Goal: Information Seeking & Learning: Compare options

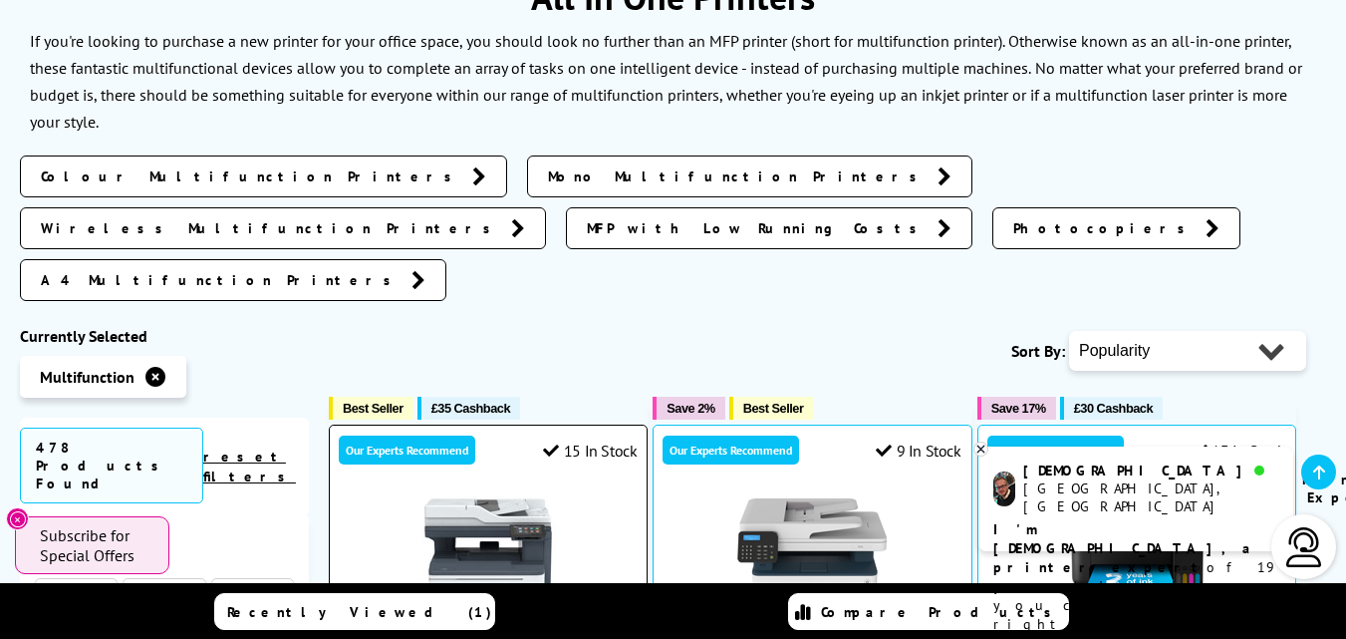
scroll to position [498, 0]
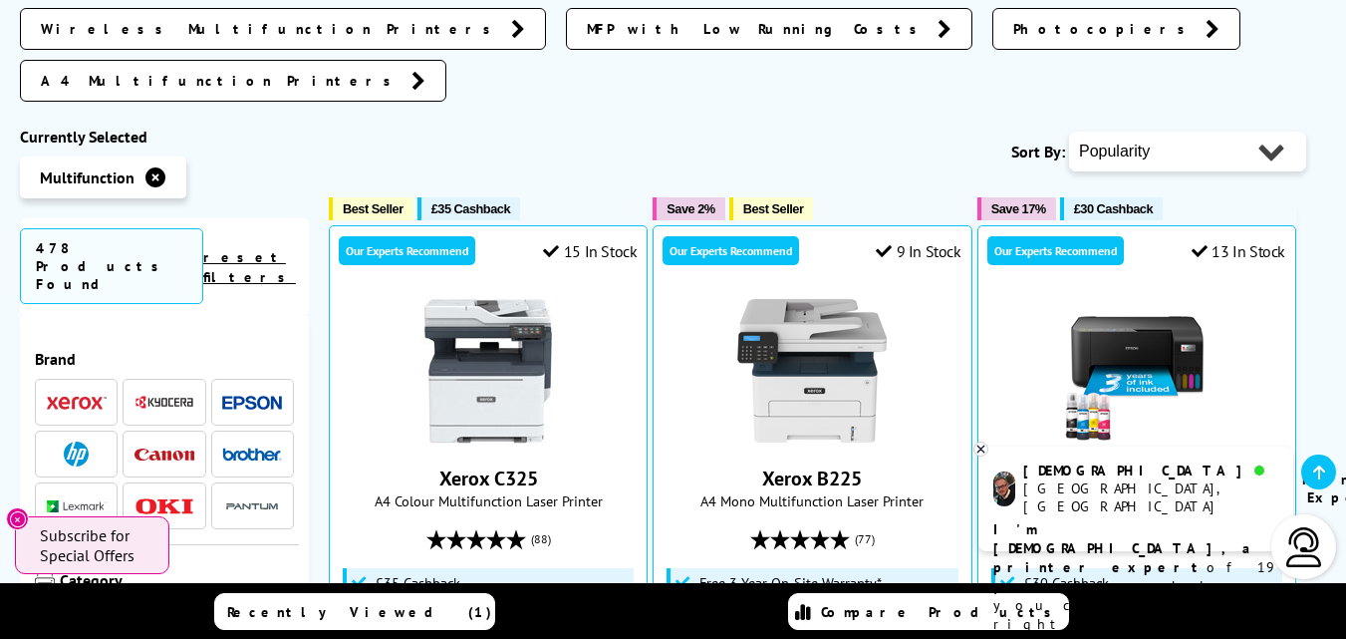
click at [84, 430] on li at bounding box center [76, 453] width 83 height 47
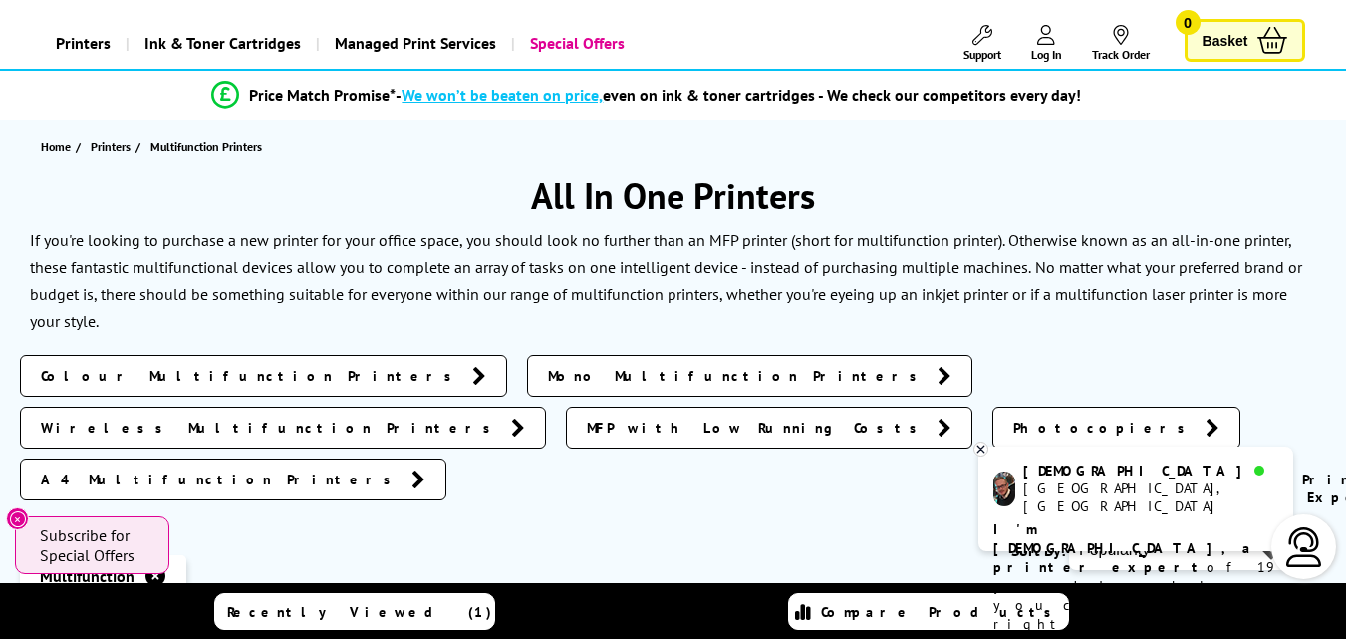
click at [196, 363] on link "Colour Multifunction Printers" at bounding box center [263, 376] width 487 height 42
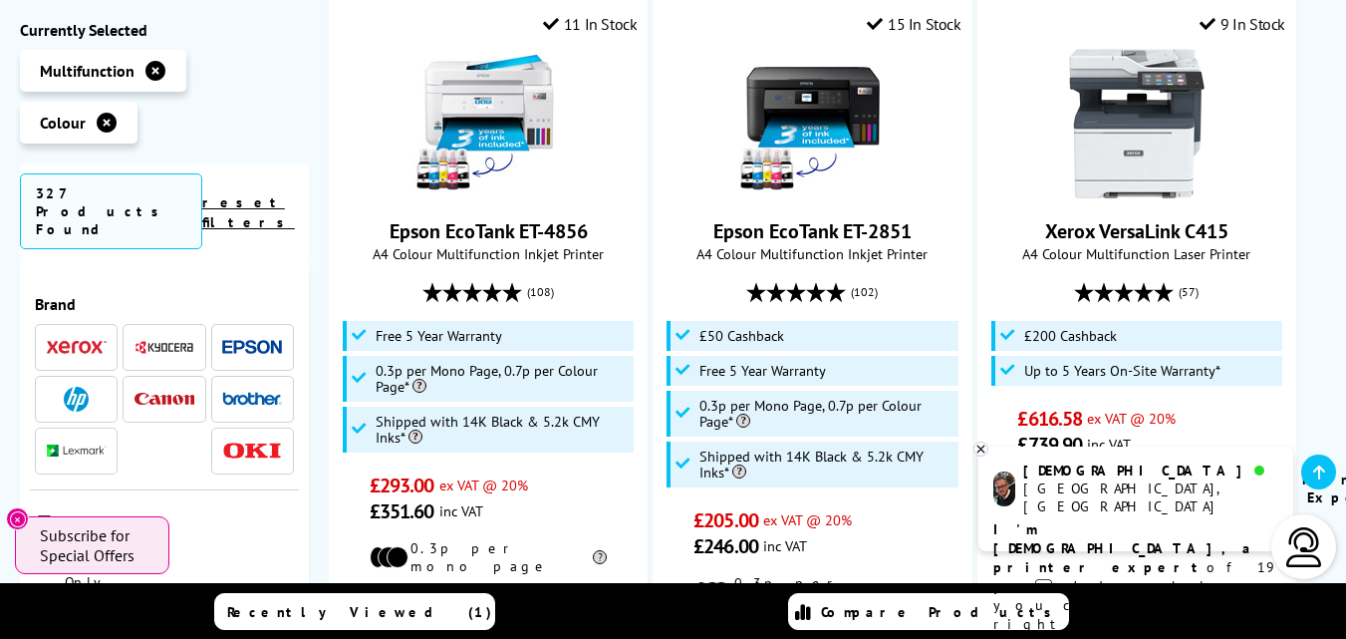
scroll to position [2590, 0]
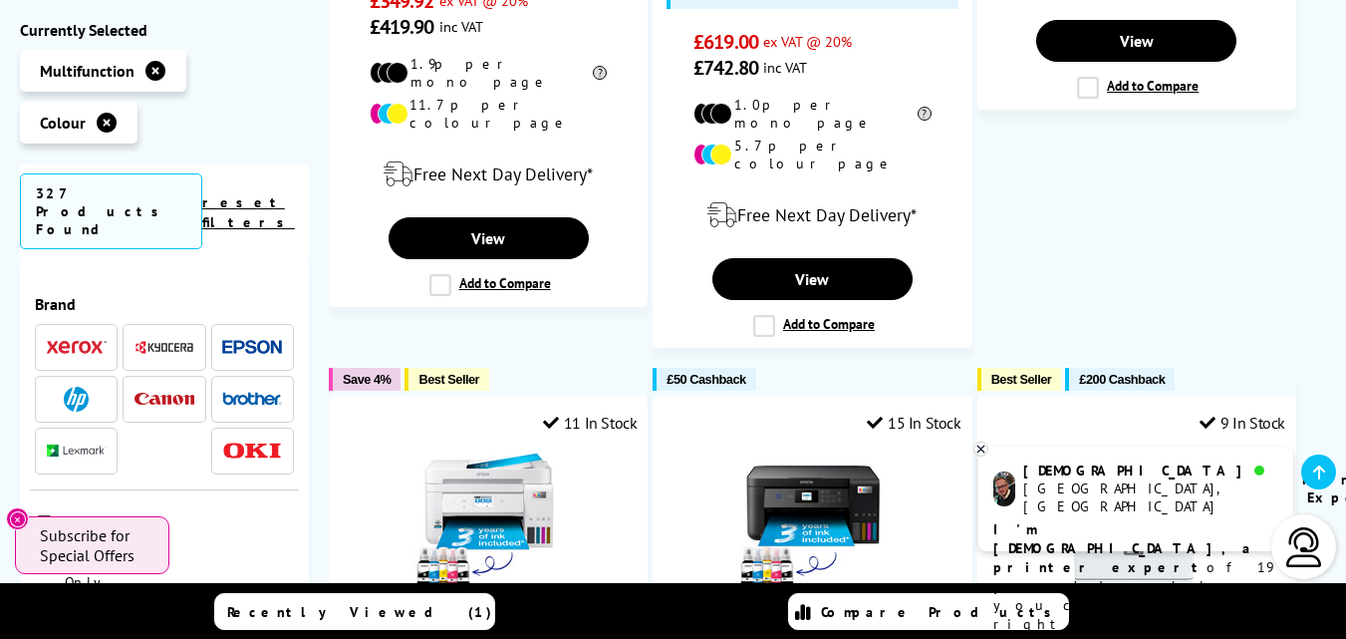
click at [83, 387] on img at bounding box center [76, 399] width 25 height 25
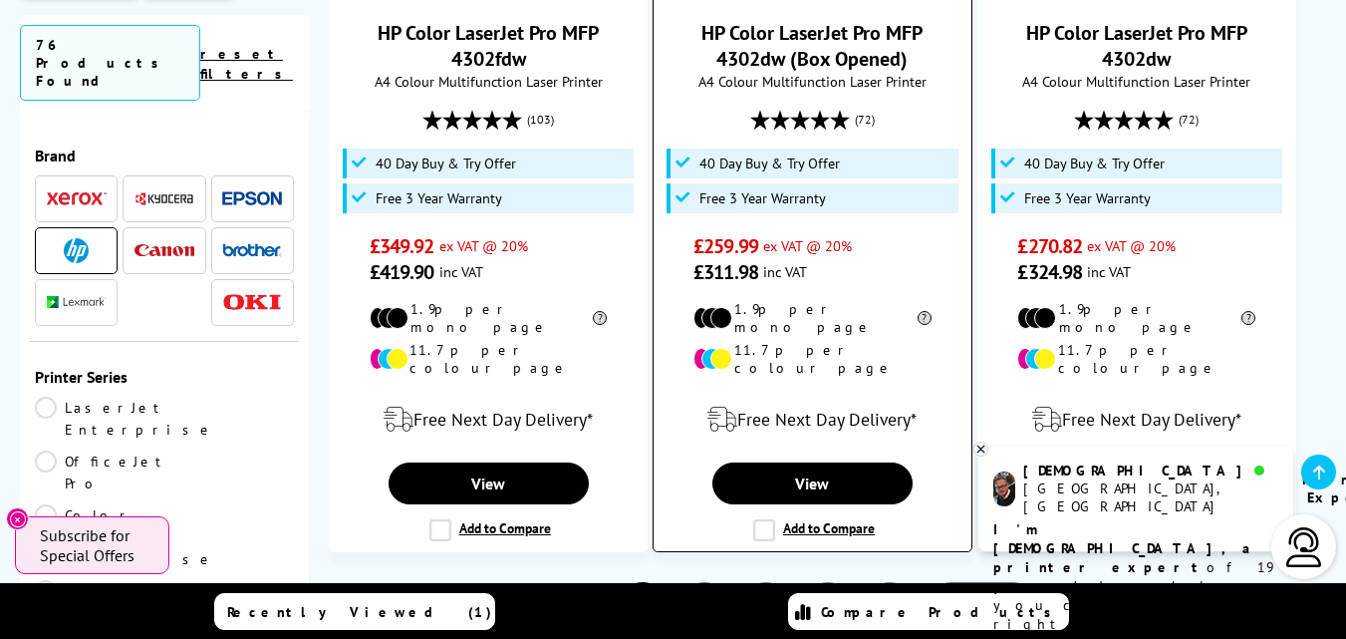
scroll to position [3288, 0]
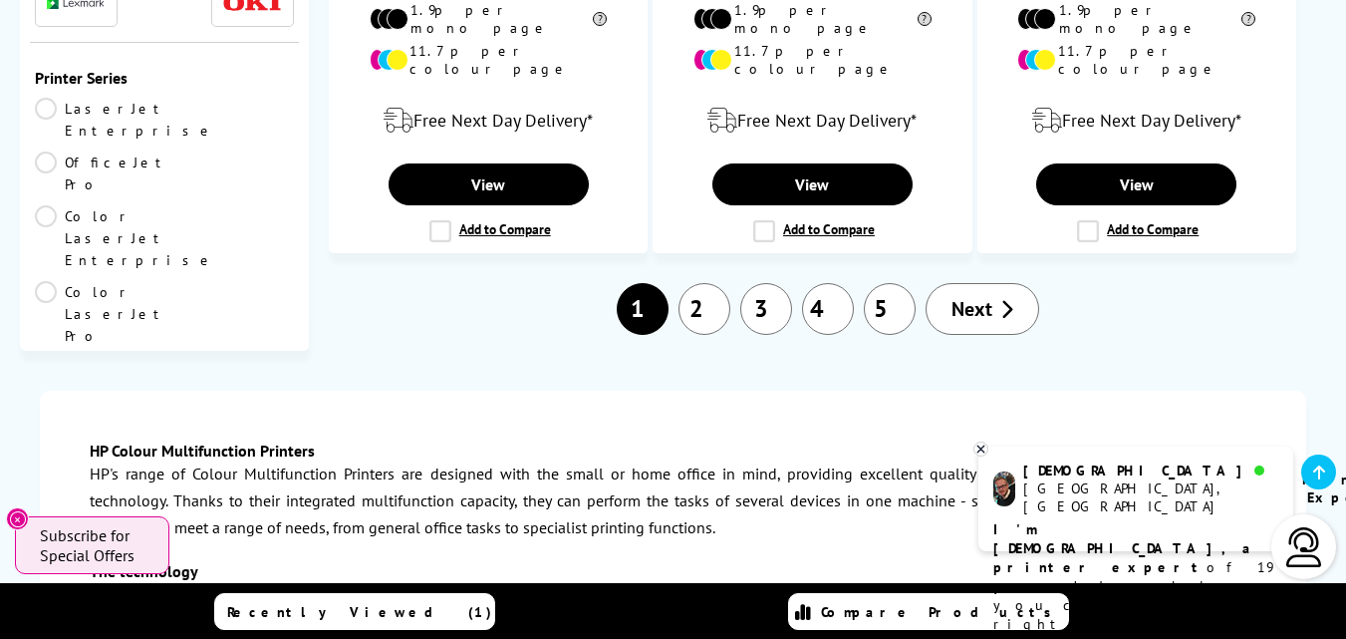
click at [1001, 299] on icon at bounding box center [1006, 309] width 13 height 20
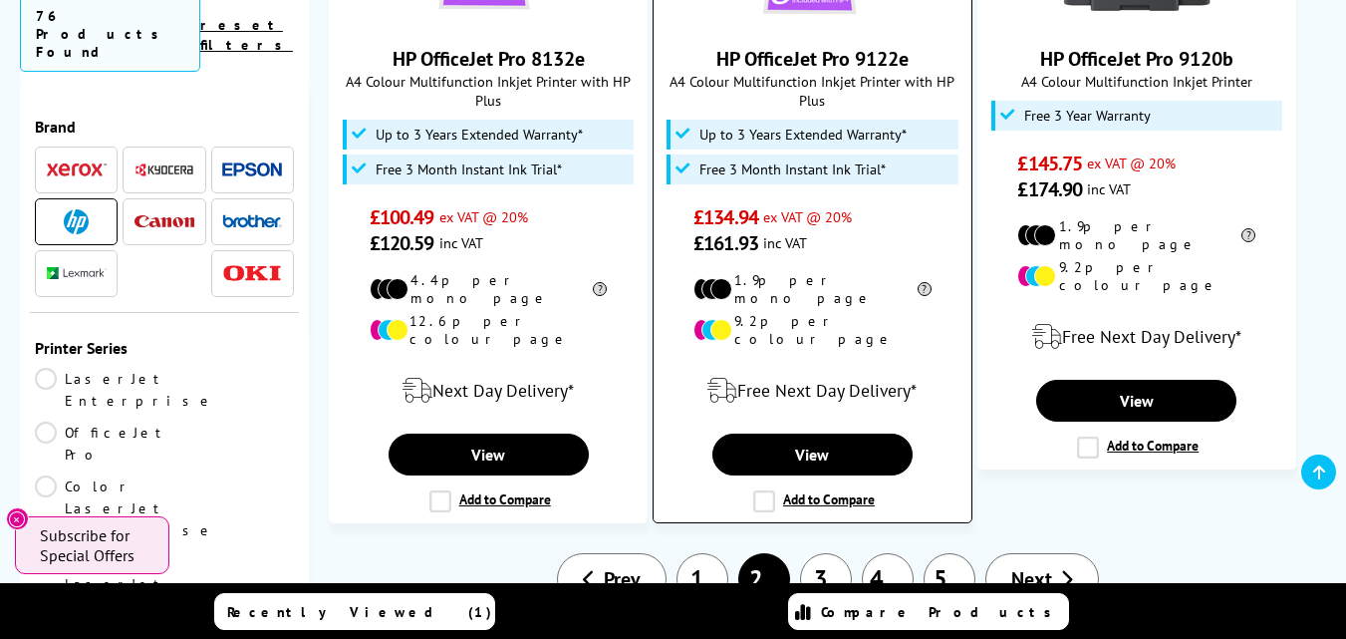
scroll to position [3088, 0]
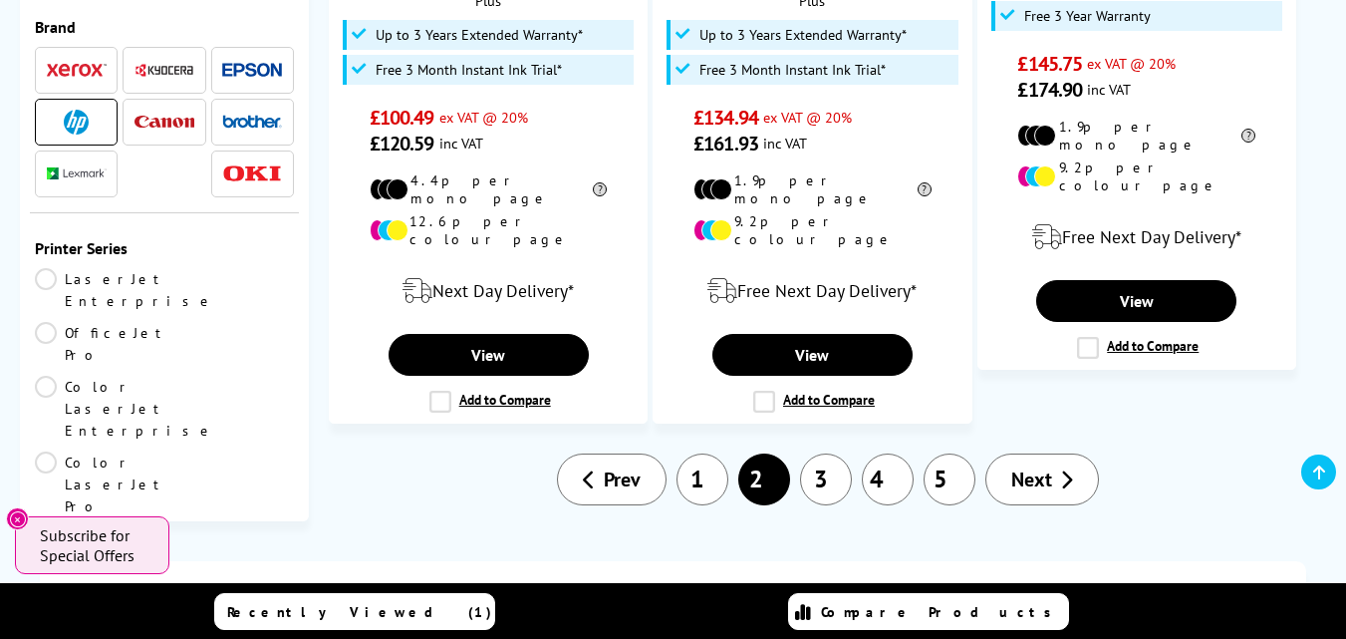
click at [1041, 466] on span "Next" at bounding box center [1031, 479] width 41 height 26
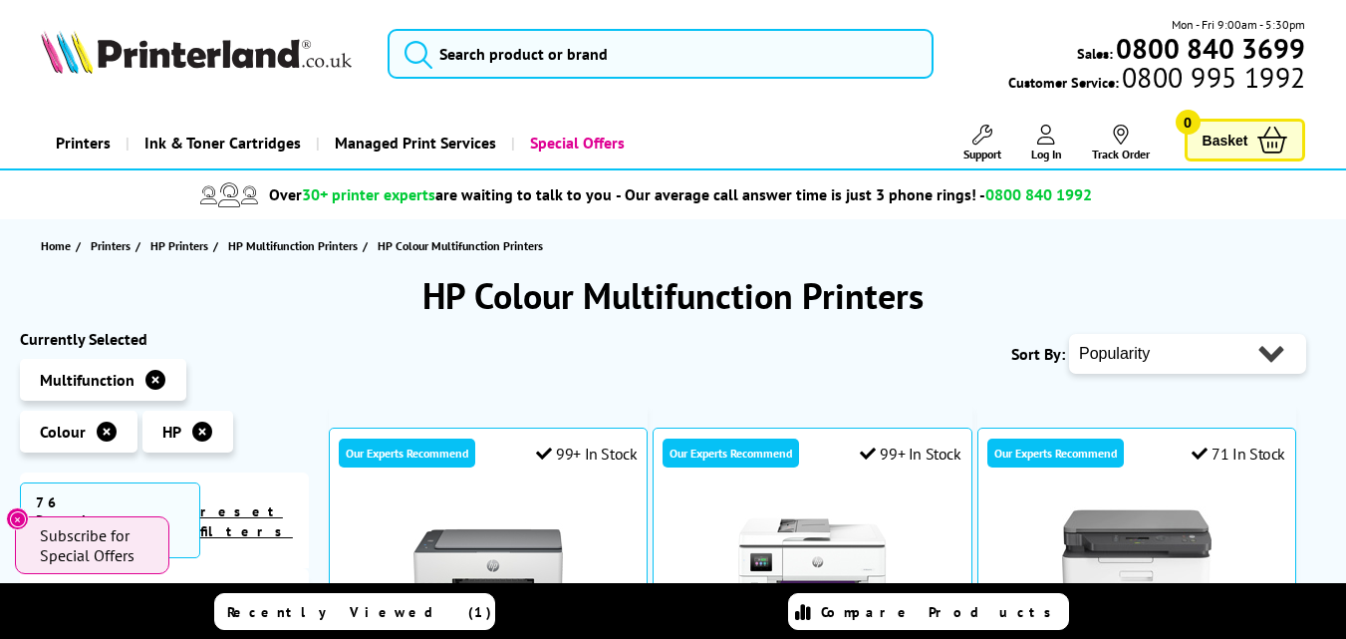
click at [208, 437] on icon at bounding box center [202, 431] width 20 height 20
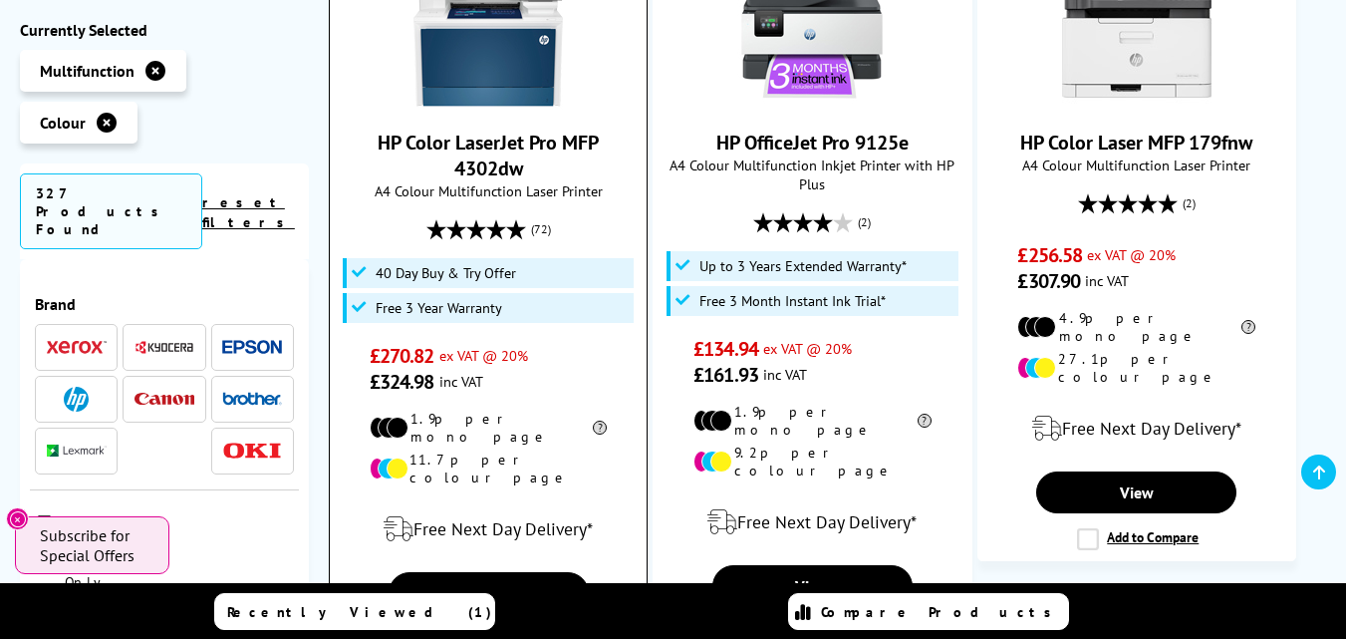
scroll to position [996, 0]
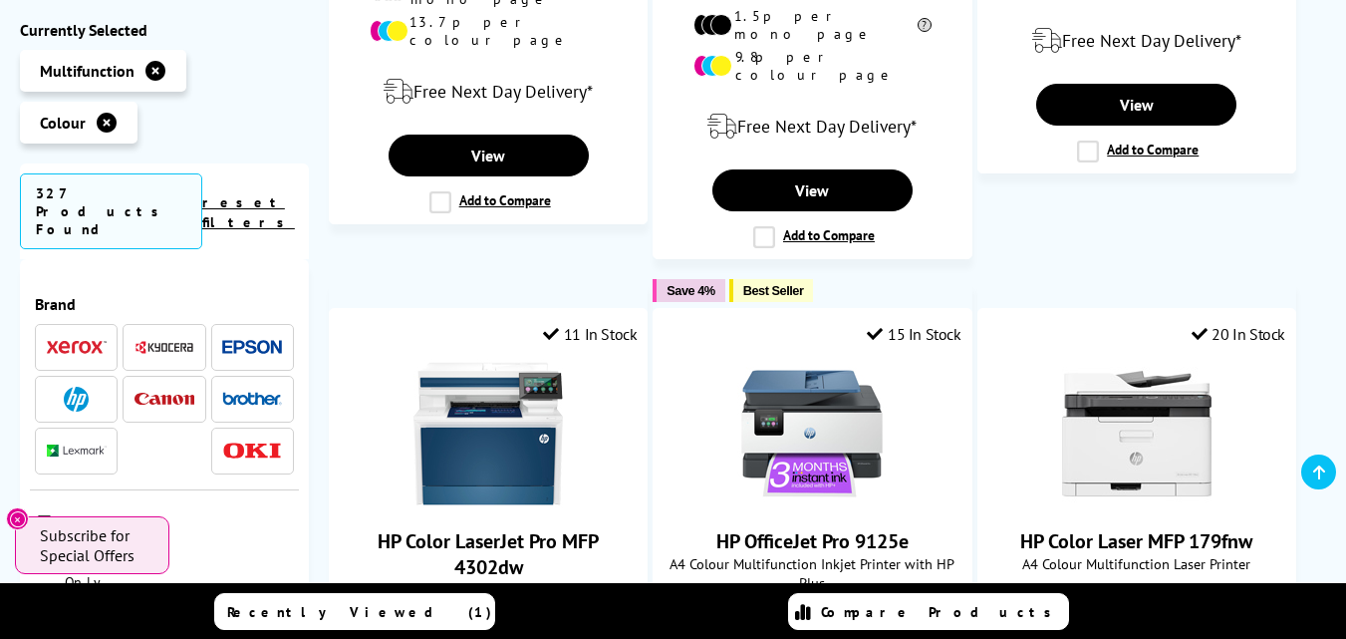
click at [281, 198] on link "reset filters" at bounding box center [248, 212] width 93 height 38
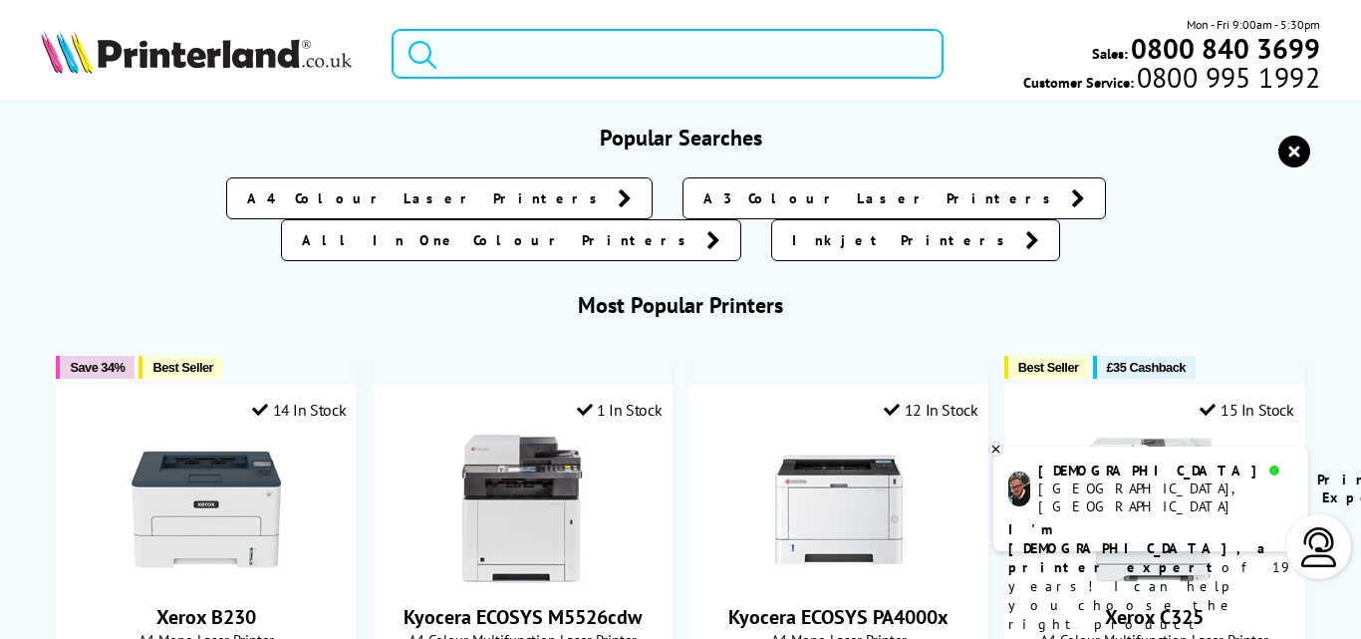
click at [532, 53] on input "search" at bounding box center [668, 54] width 552 height 50
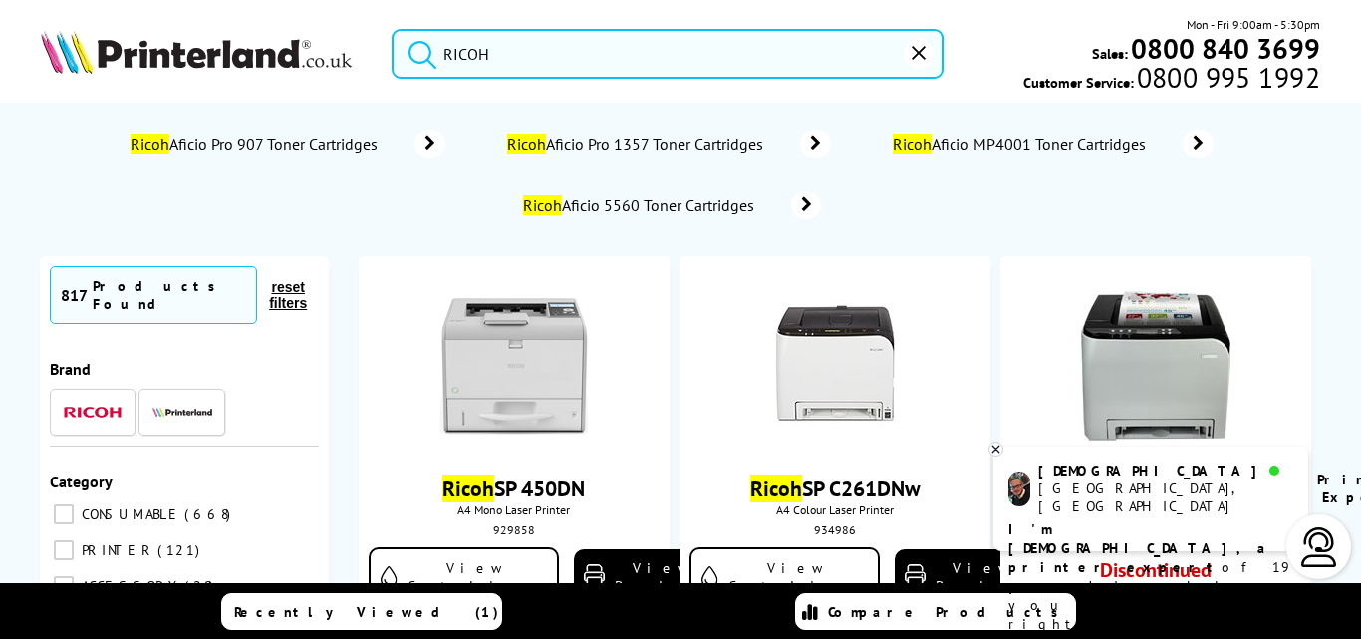
click at [393, 29] on button "submit" at bounding box center [418, 51] width 50 height 44
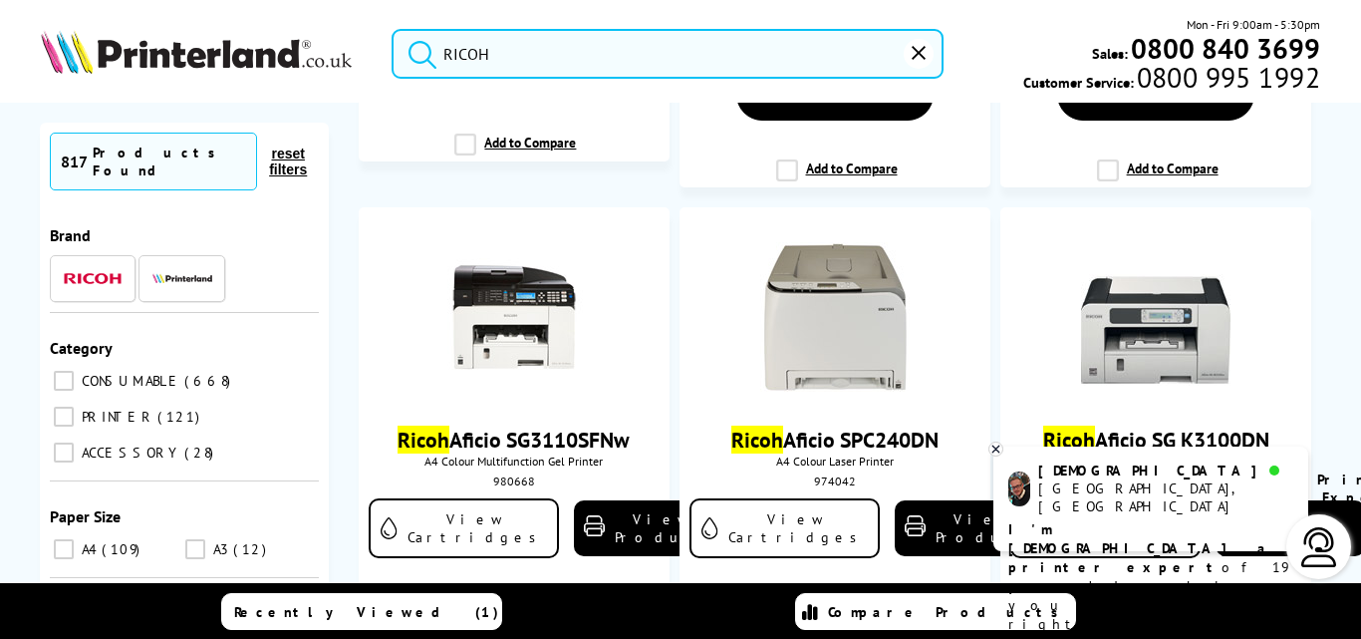
scroll to position [2091, 0]
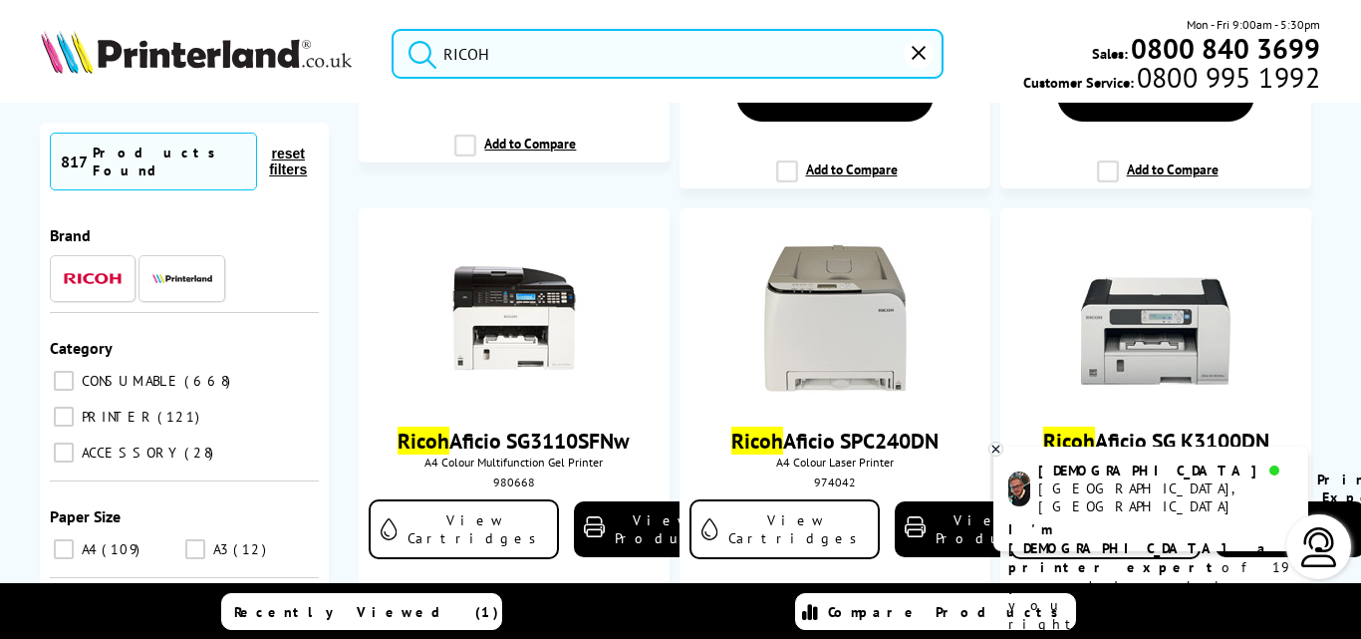
click at [563, 57] on input "RICOH" at bounding box center [668, 54] width 552 height 50
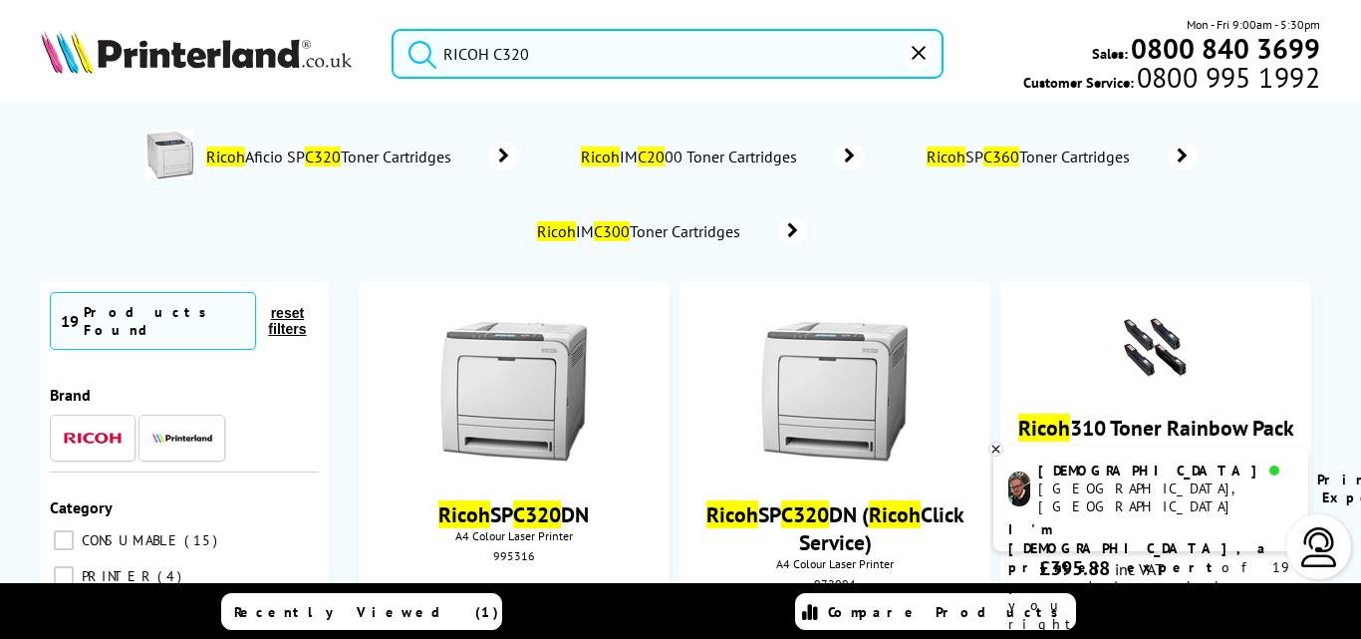
click at [393, 29] on button "submit" at bounding box center [418, 51] width 50 height 44
click at [544, 60] on input "RICOH C320" at bounding box center [668, 54] width 552 height 50
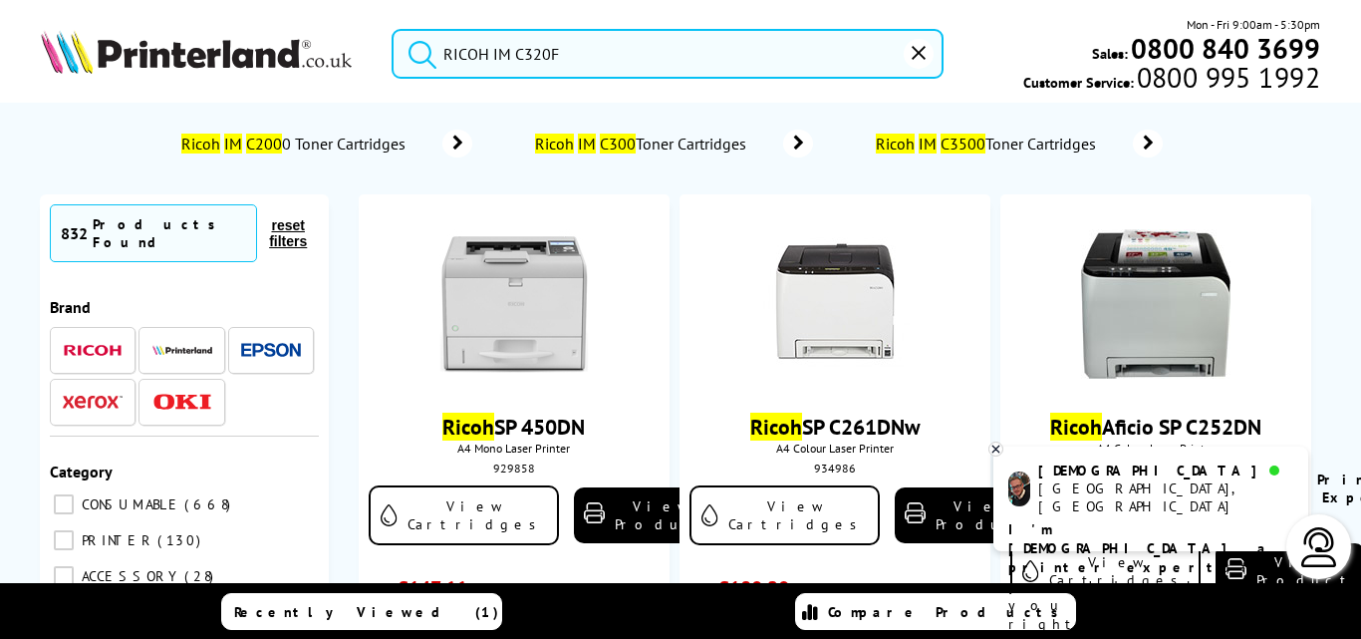
type input "RICOH IM C320F"
click at [393, 29] on button "submit" at bounding box center [418, 51] width 50 height 44
click at [703, 57] on input "RICOH IM C320F" at bounding box center [668, 54] width 552 height 50
click at [393, 29] on button "submit" at bounding box center [418, 51] width 50 height 44
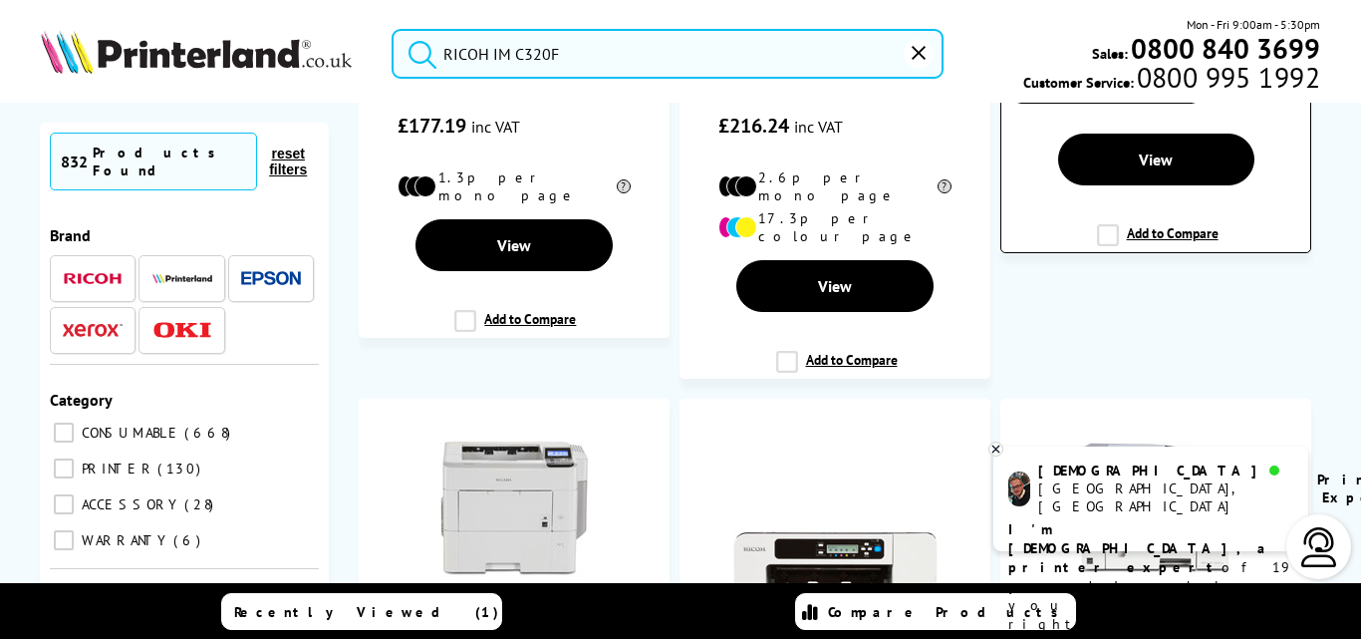
scroll to position [299, 0]
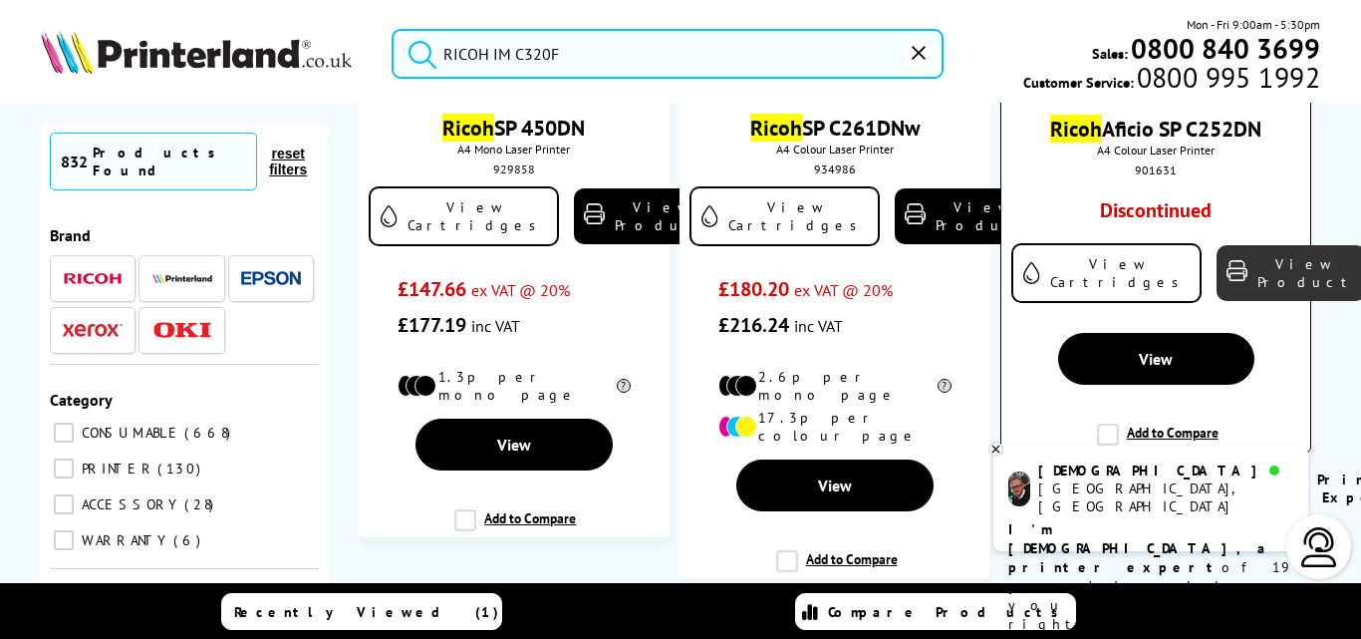
click at [1233, 260] on link "View Product" at bounding box center [1290, 273] width 149 height 56
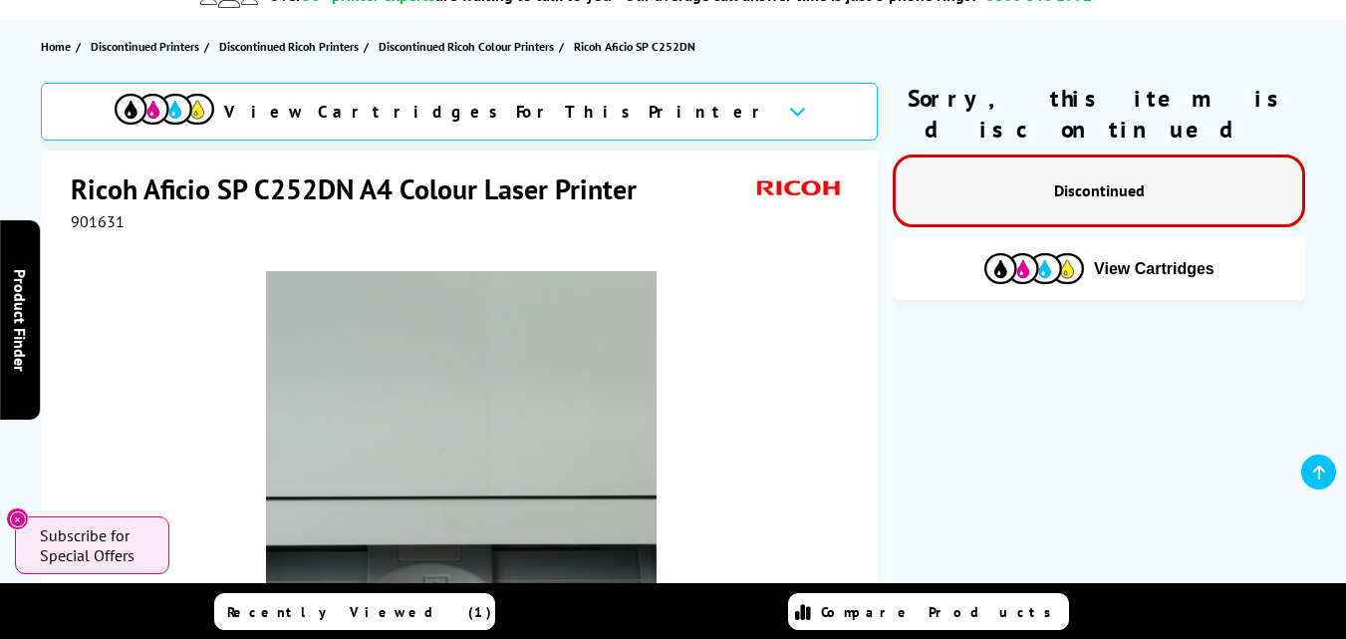
scroll to position [100, 0]
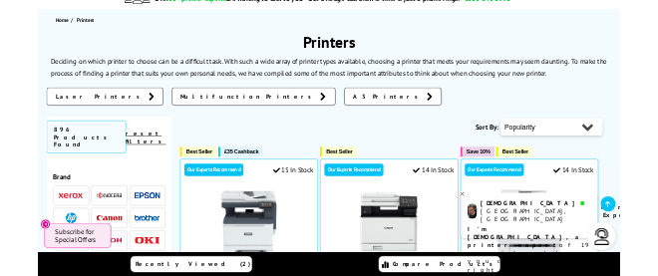
scroll to position [299, 0]
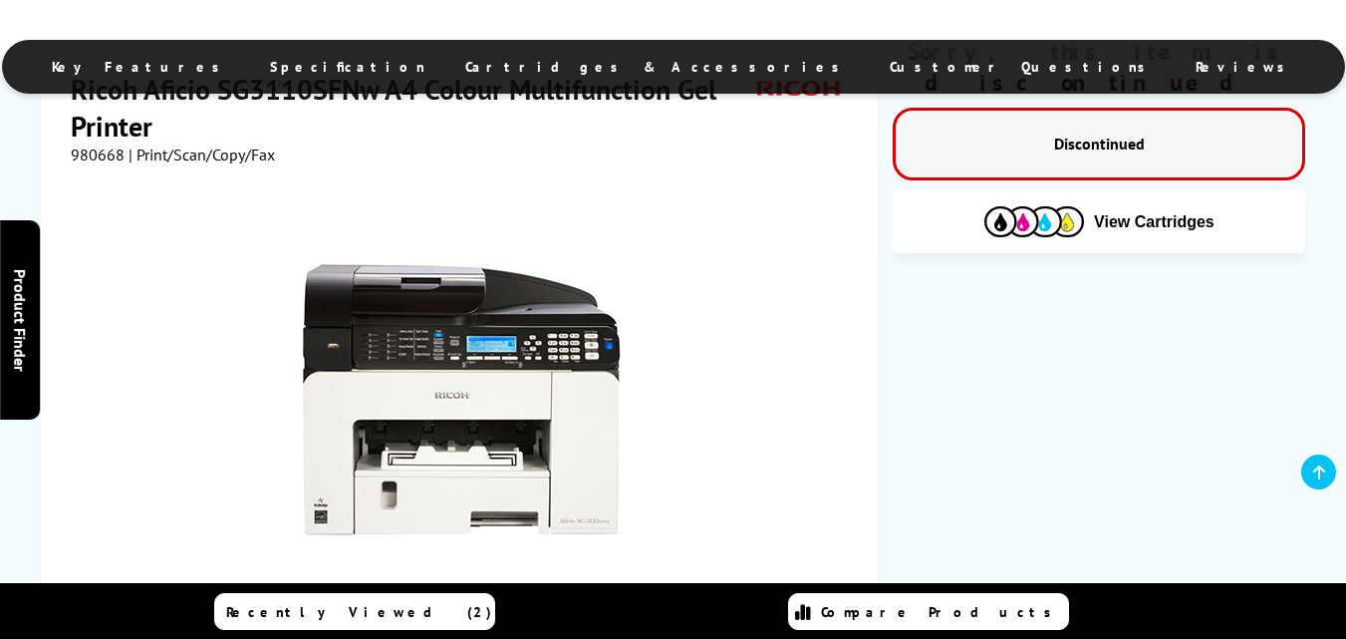
scroll to position [399, 0]
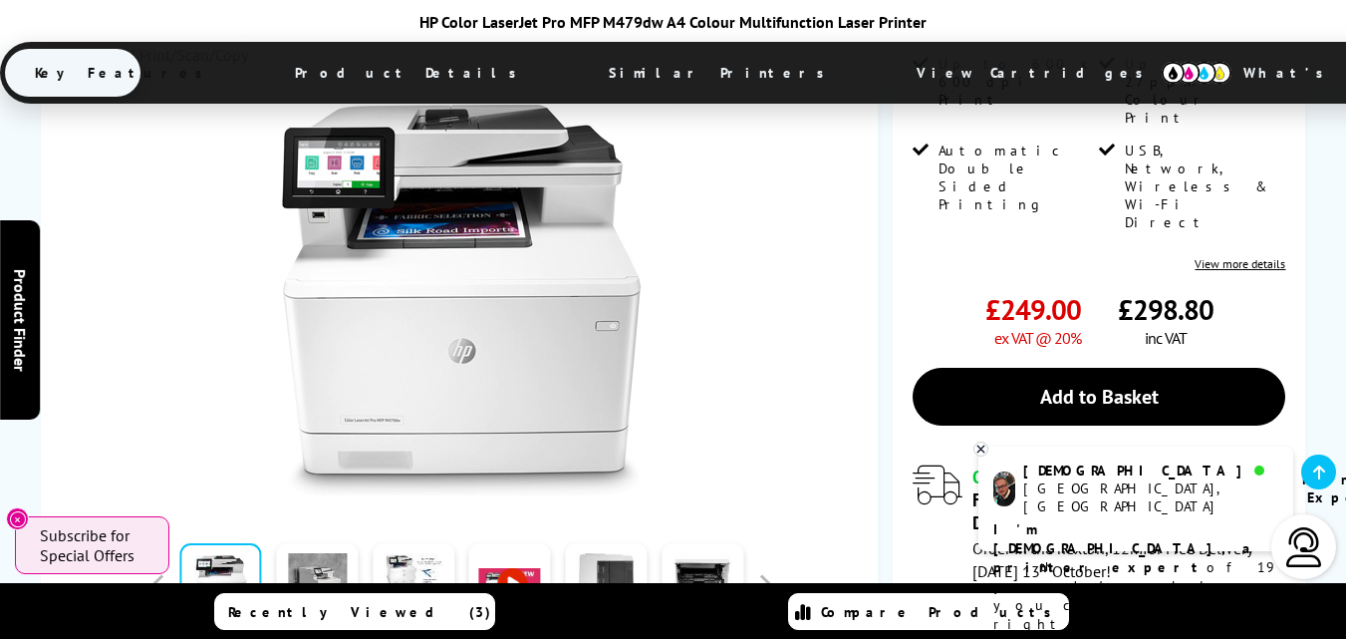
scroll to position [299, 0]
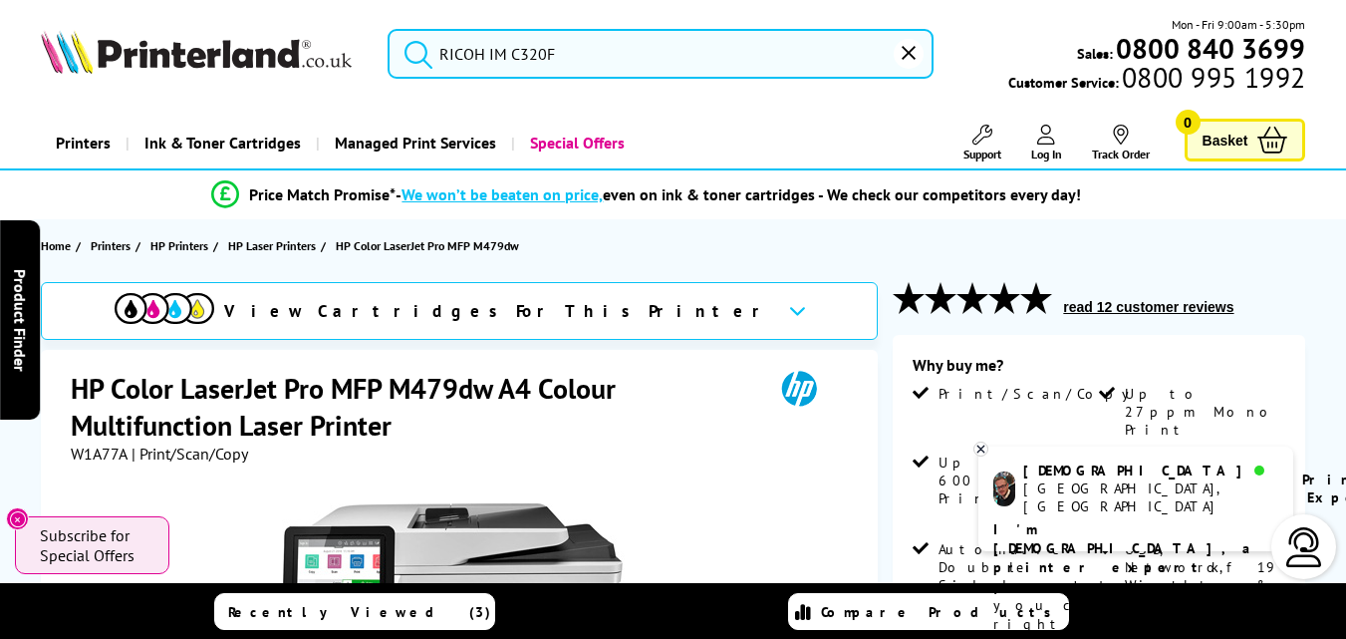
click at [901, 60] on button "reset" at bounding box center [909, 54] width 30 height 30
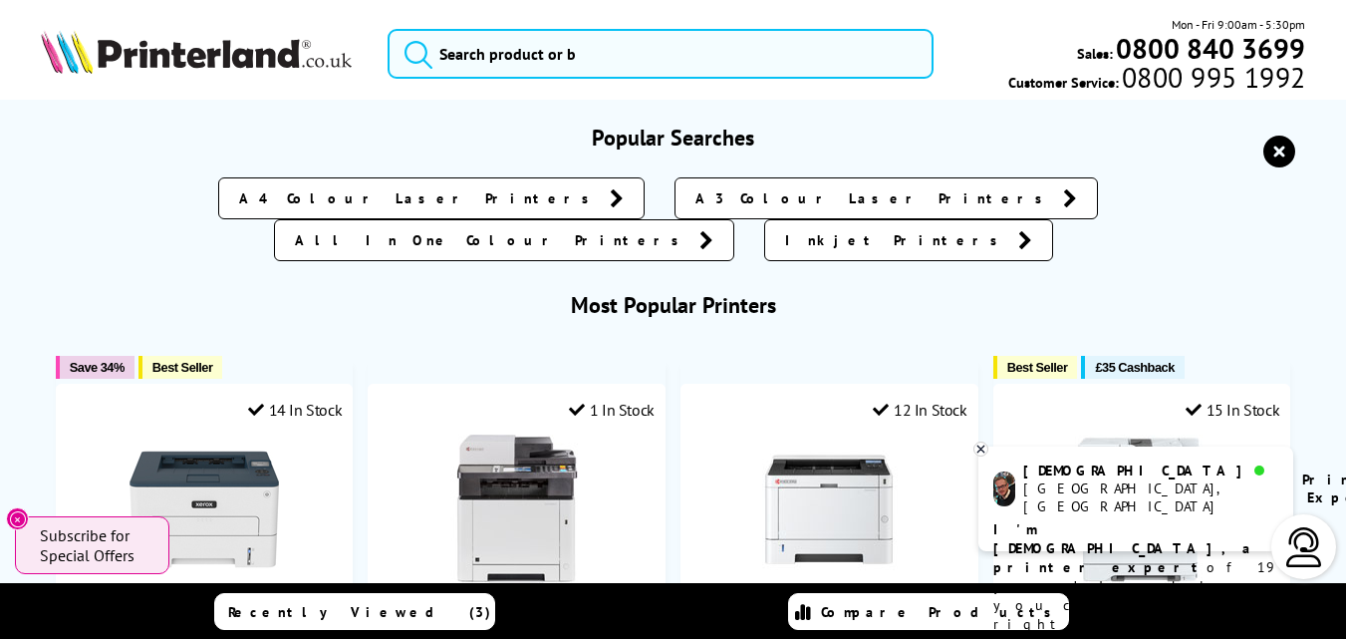
click at [689, 230] on span "All In One Colour Printers" at bounding box center [492, 240] width 395 height 20
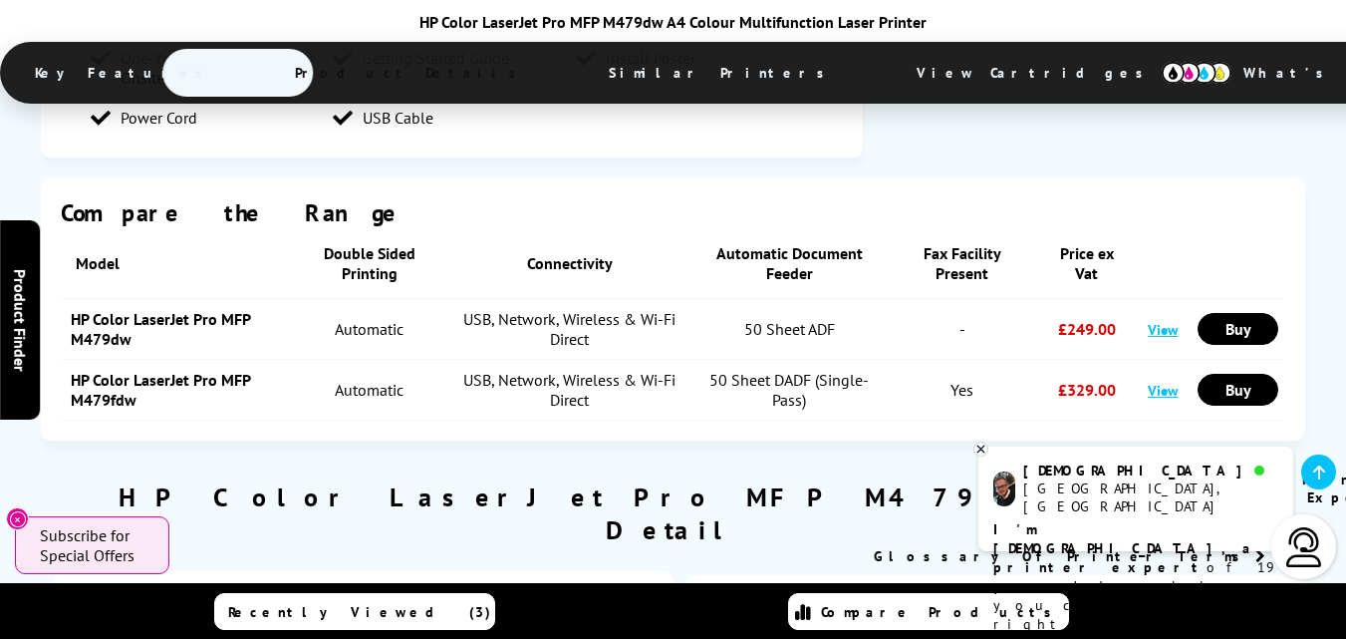
scroll to position [2889, 0]
